Goal: Transaction & Acquisition: Purchase product/service

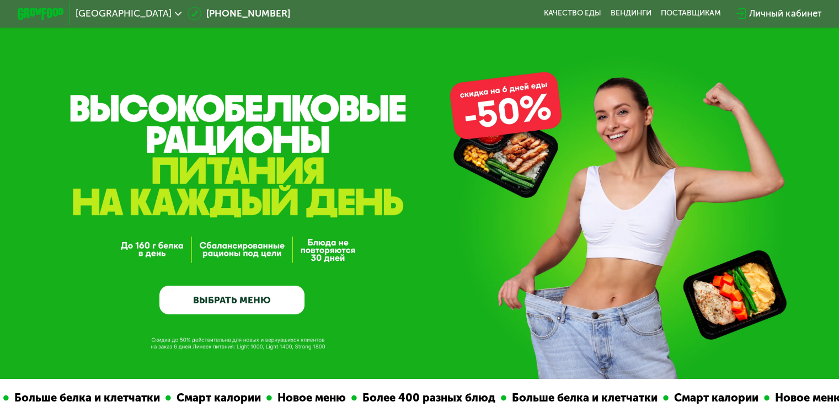
click at [247, 311] on link "ВЫБРАТЬ МЕНЮ" at bounding box center [231, 300] width 145 height 29
click at [258, 305] on link "ВЫБРАТЬ МЕНЮ" at bounding box center [231, 300] width 145 height 29
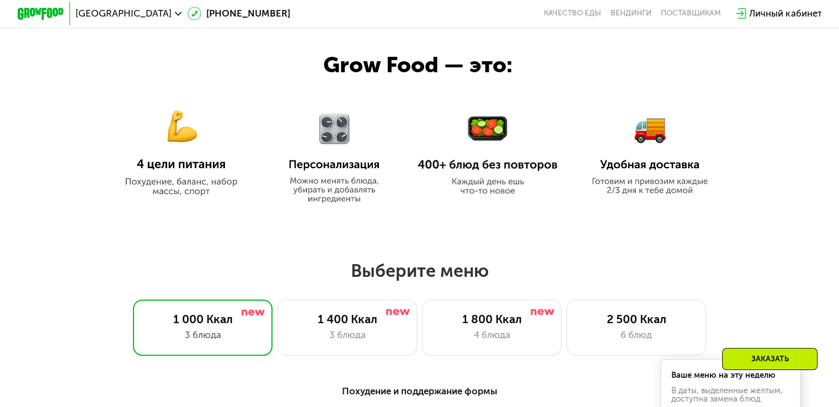
scroll to position [496, 0]
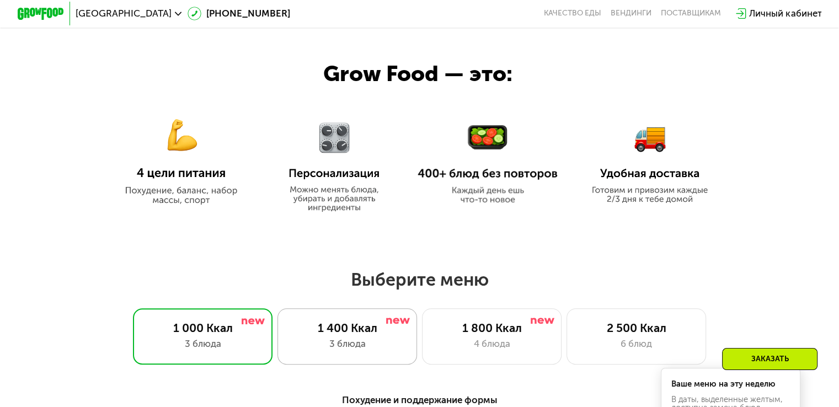
click at [380, 335] on div "1 400 Ккал" at bounding box center [347, 328] width 115 height 14
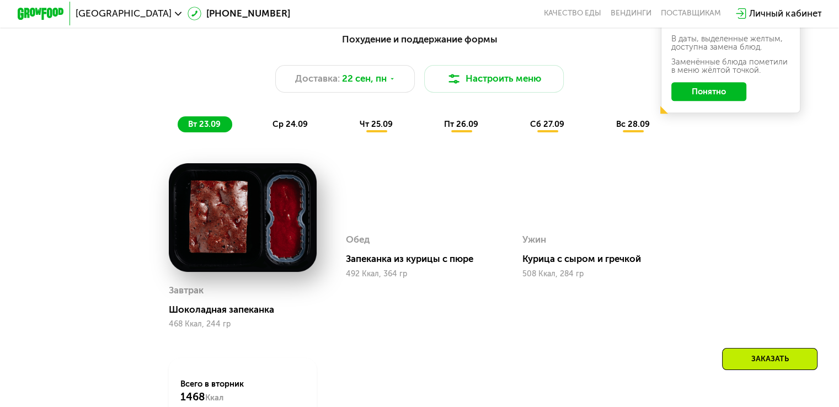
scroll to position [843, 0]
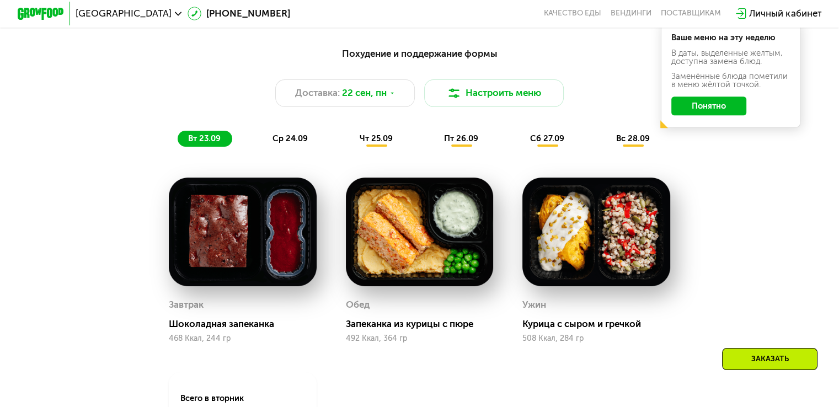
drag, startPoint x: 843, startPoint y: 77, endPoint x: 842, endPoint y: 109, distance: 32.0
click at [384, 143] on span "чт 25.09" at bounding box center [376, 138] width 33 height 10
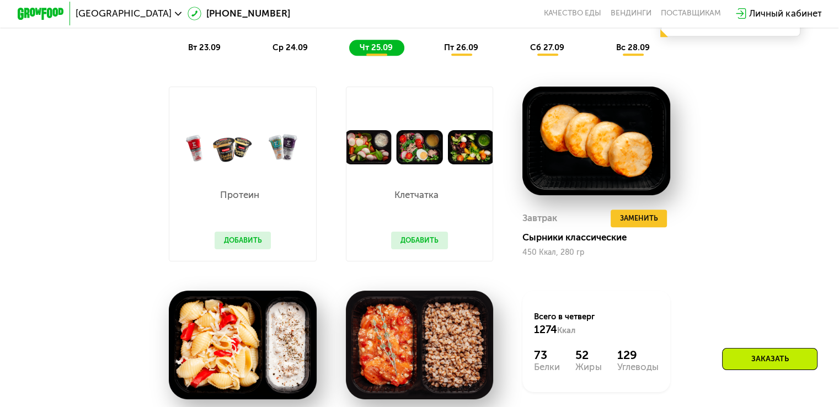
scroll to position [929, 0]
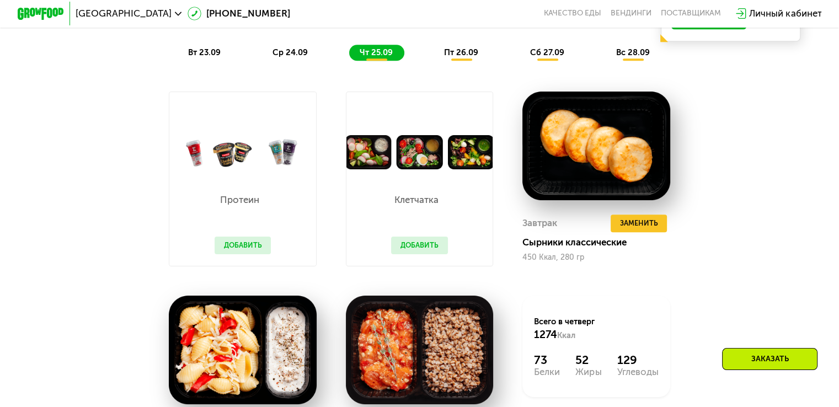
click at [415, 250] on button "Добавить" at bounding box center [419, 246] width 57 height 18
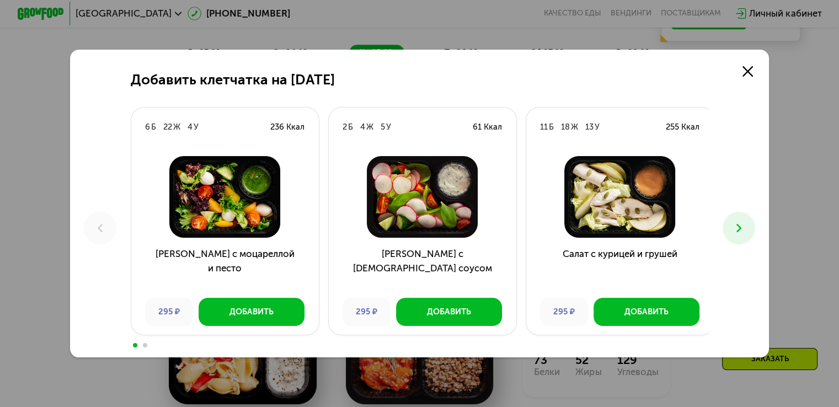
click at [738, 229] on icon at bounding box center [739, 228] width 14 height 14
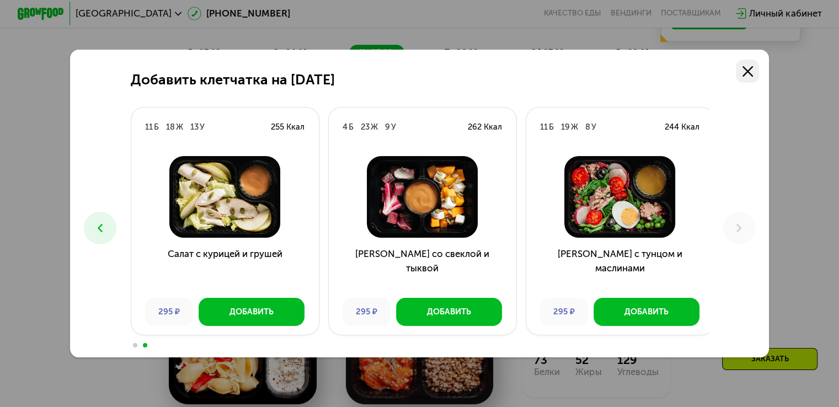
click at [750, 72] on icon at bounding box center [748, 71] width 10 height 10
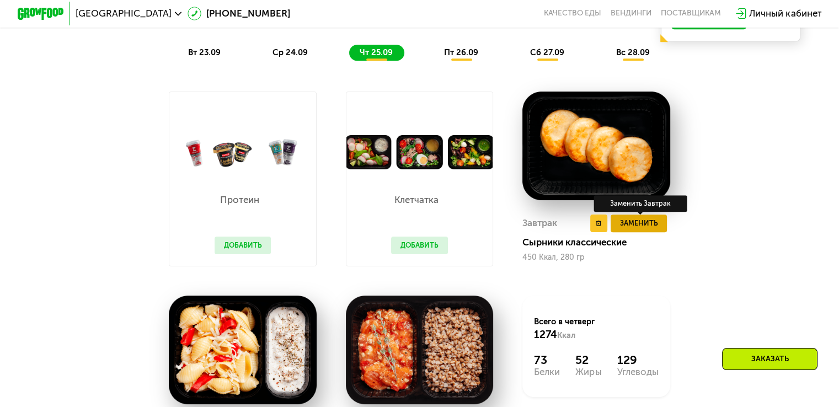
click at [648, 228] on span "Заменить" at bounding box center [638, 223] width 38 height 12
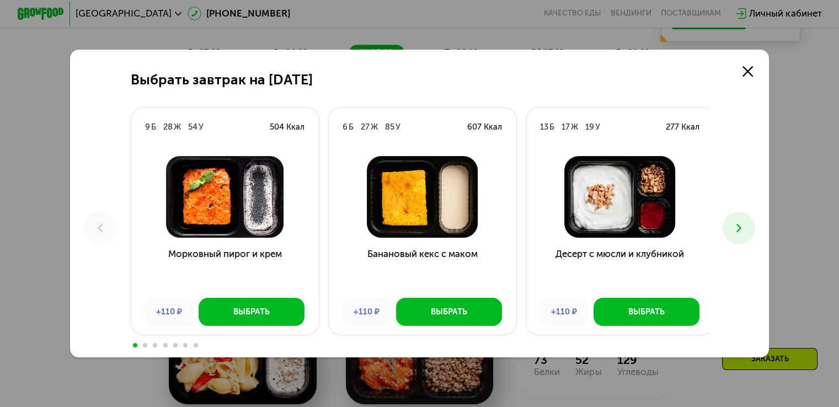
click at [741, 228] on icon at bounding box center [739, 228] width 14 height 14
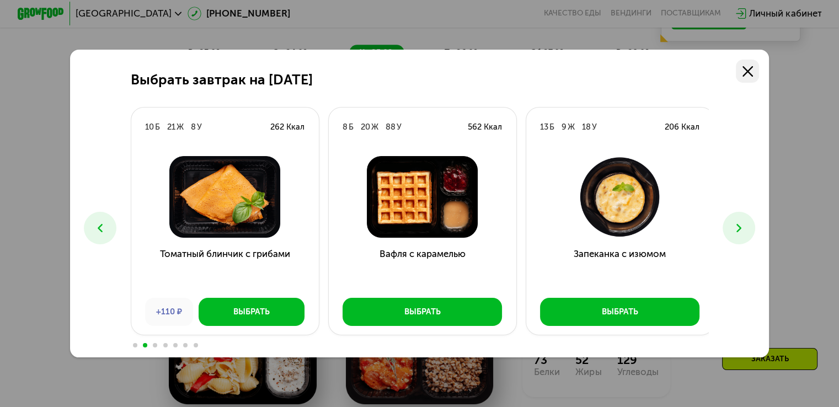
click at [747, 69] on icon at bounding box center [748, 71] width 10 height 10
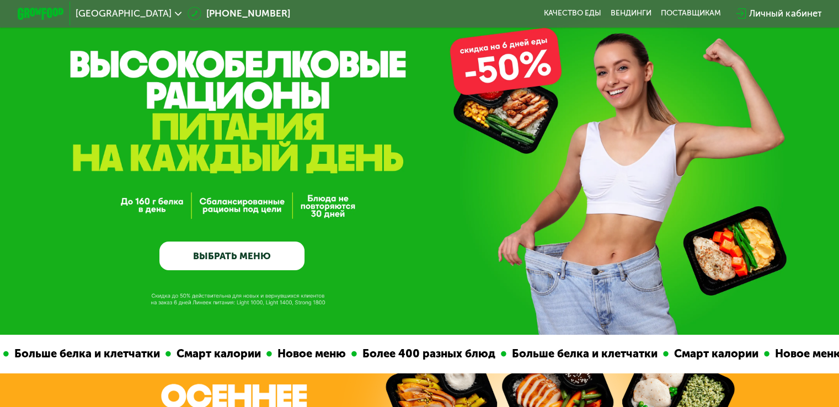
scroll to position [0, 0]
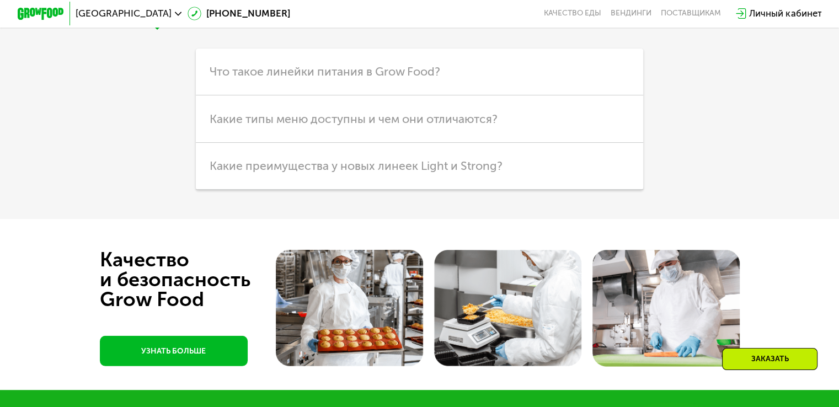
scroll to position [3111, 0]
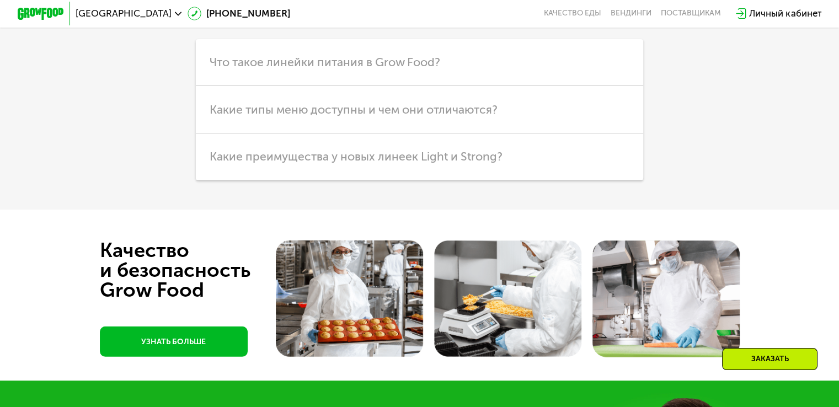
drag, startPoint x: 847, startPoint y: 149, endPoint x: 834, endPoint y: 316, distance: 167.1
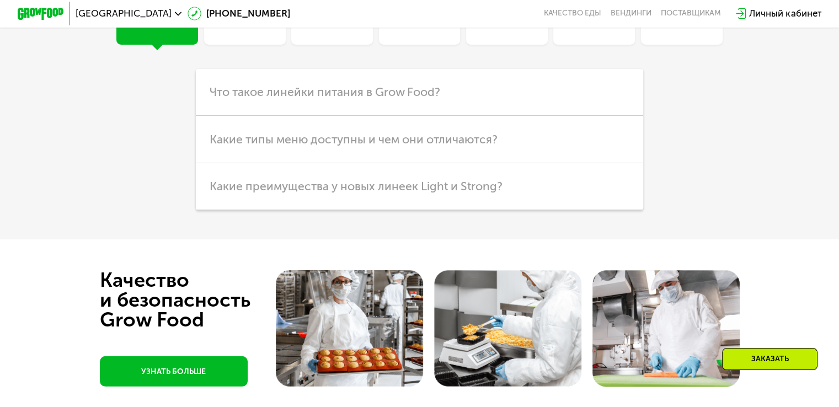
scroll to position [3077, 0]
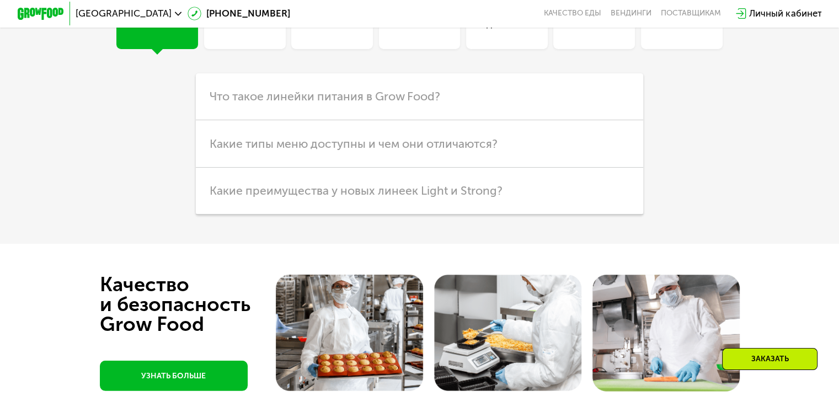
click at [515, 32] on div "Оплата и доставка" at bounding box center [507, 18] width 82 height 28
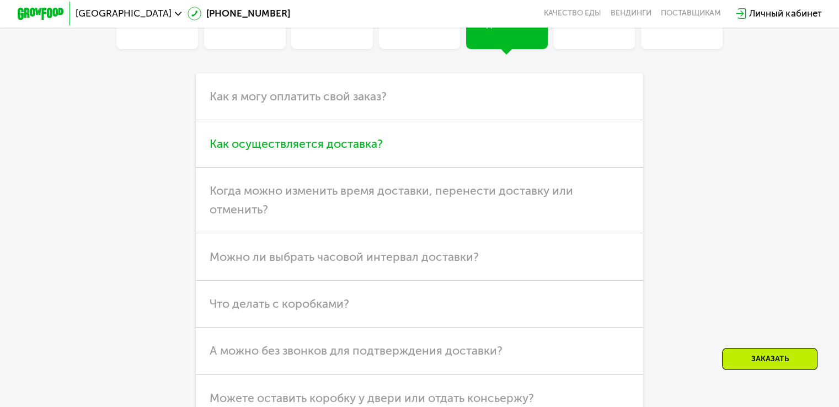
click at [356, 151] on span "Как осуществляется доставка?" at bounding box center [296, 144] width 173 height 14
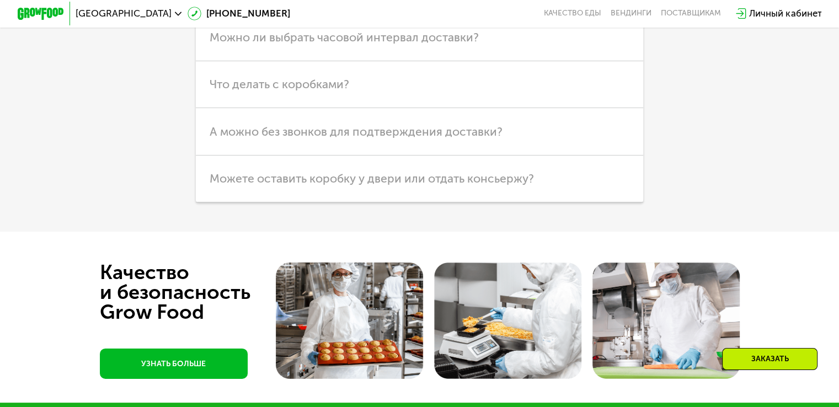
scroll to position [3558, 0]
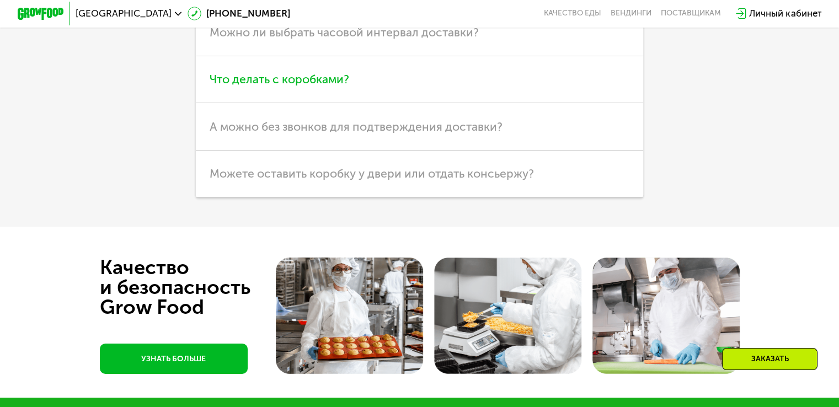
click at [299, 86] on span "Что делать с коробками?" at bounding box center [280, 79] width 140 height 14
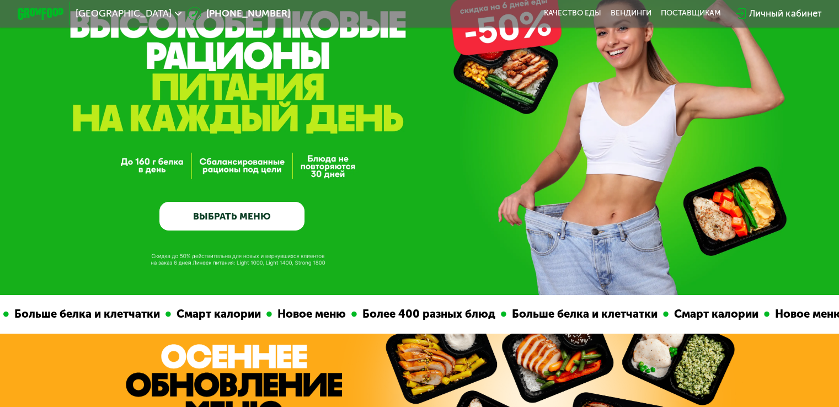
scroll to position [0, 0]
